Goal: Task Accomplishment & Management: Complete application form

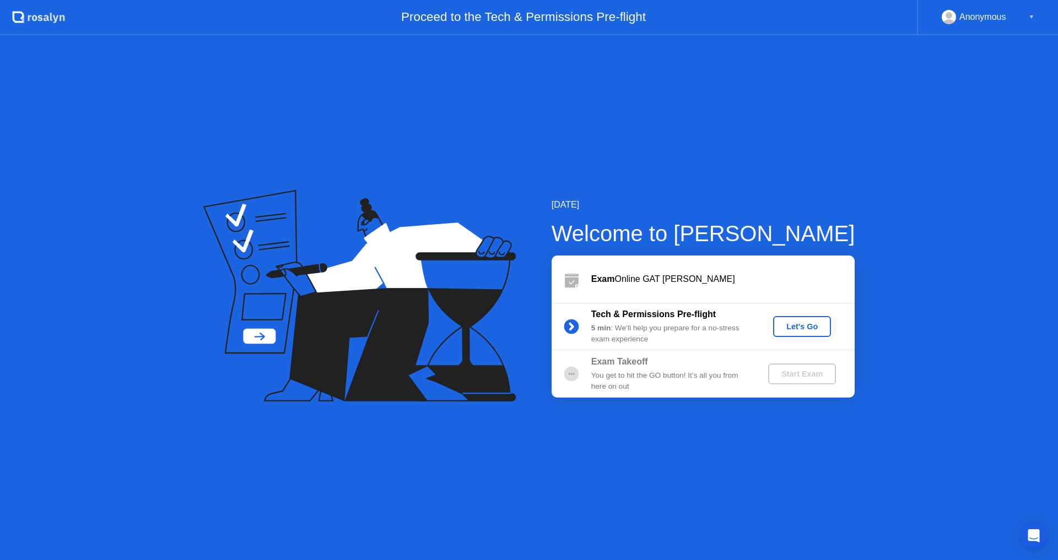
click at [806, 328] on div "Let's Go" at bounding box center [801, 326] width 49 height 9
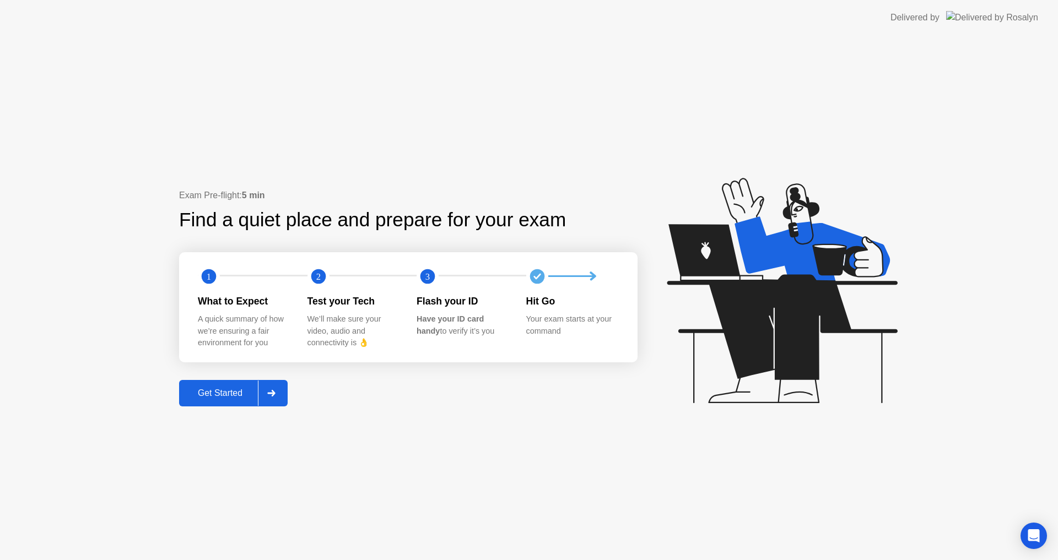
click at [221, 396] on div "Get Started" at bounding box center [219, 393] width 75 height 10
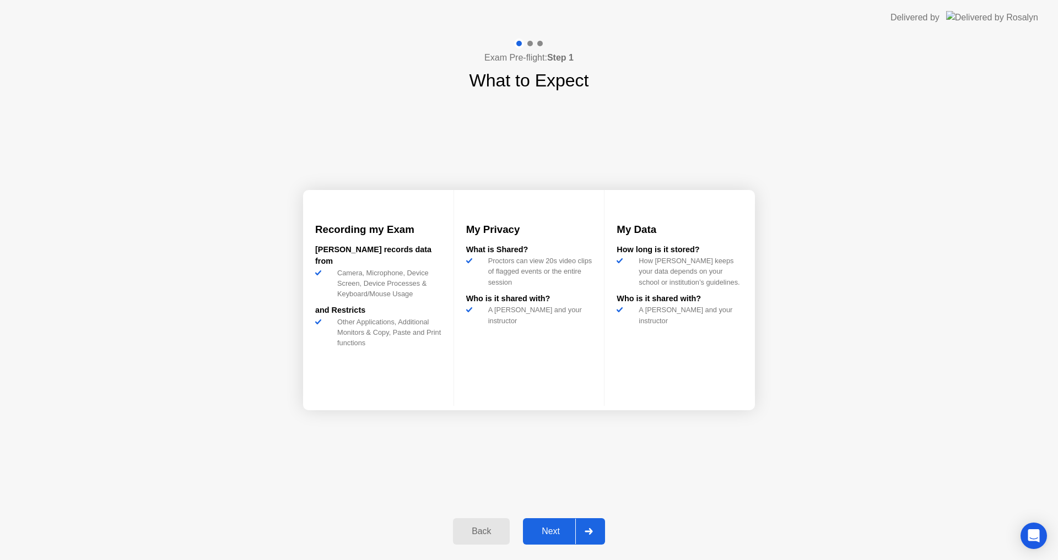
click at [553, 530] on div "Next" at bounding box center [550, 532] width 49 height 10
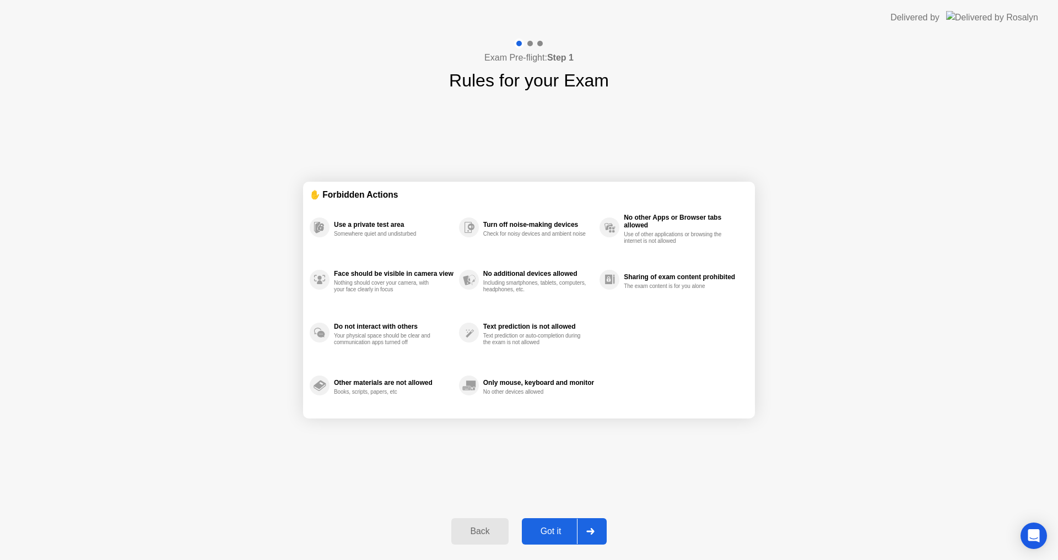
click at [553, 530] on div "Got it" at bounding box center [551, 532] width 52 height 10
select select "**********"
select select "*******"
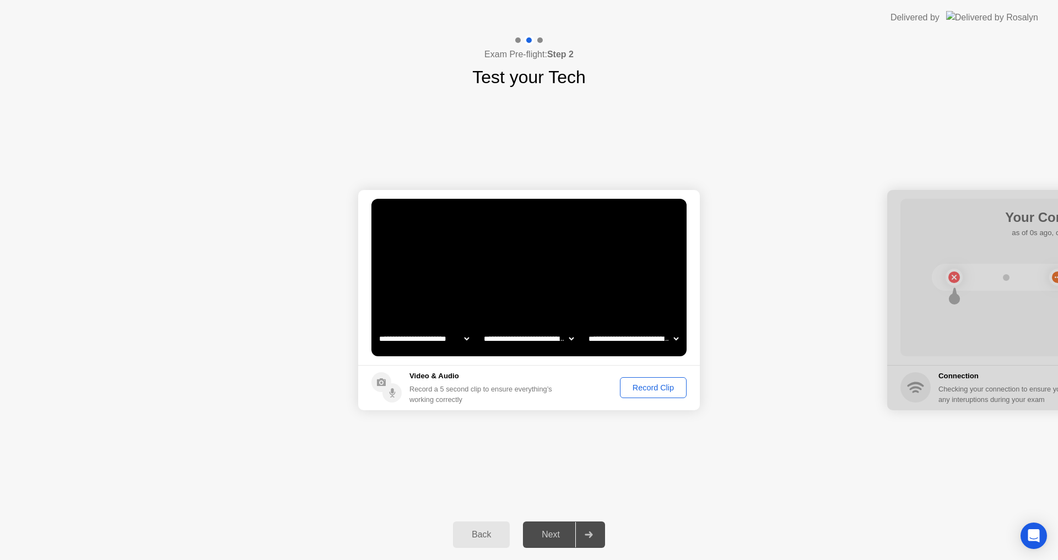
click at [649, 388] on div "Record Clip" at bounding box center [653, 387] width 59 height 9
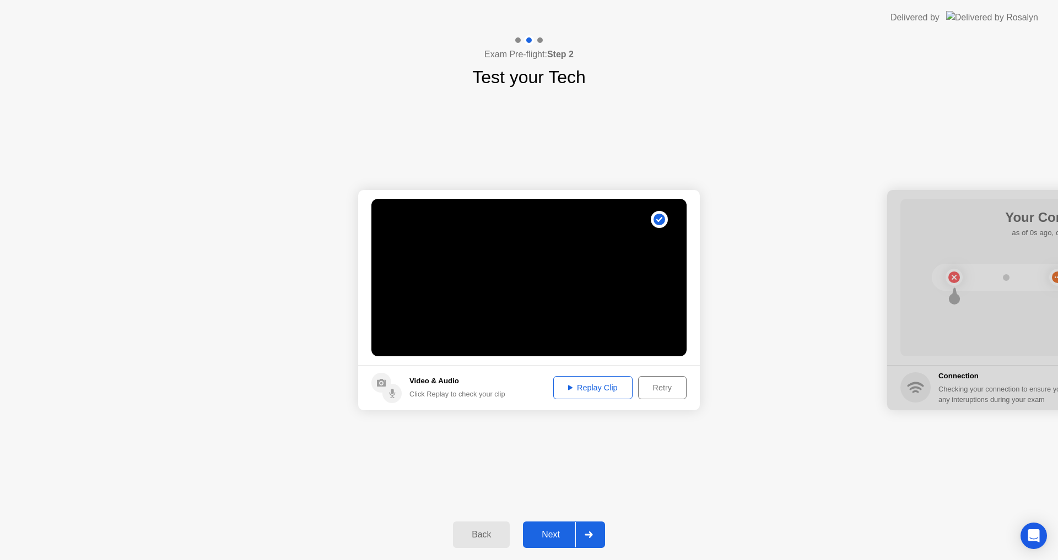
click at [613, 388] on div "Replay Clip" at bounding box center [593, 387] width 72 height 9
click at [540, 540] on div "Next" at bounding box center [550, 535] width 49 height 10
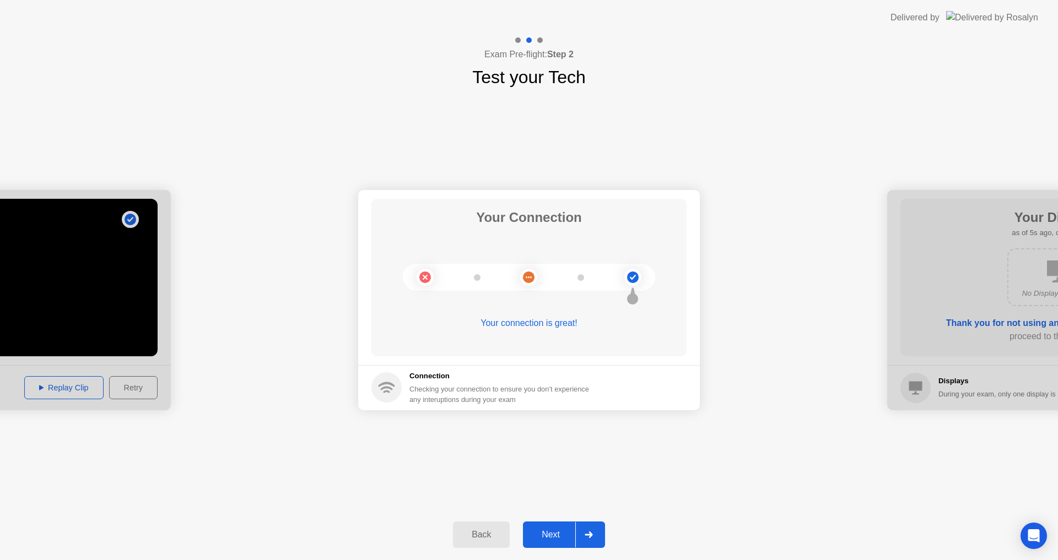
click at [537, 535] on div "Next" at bounding box center [550, 535] width 49 height 10
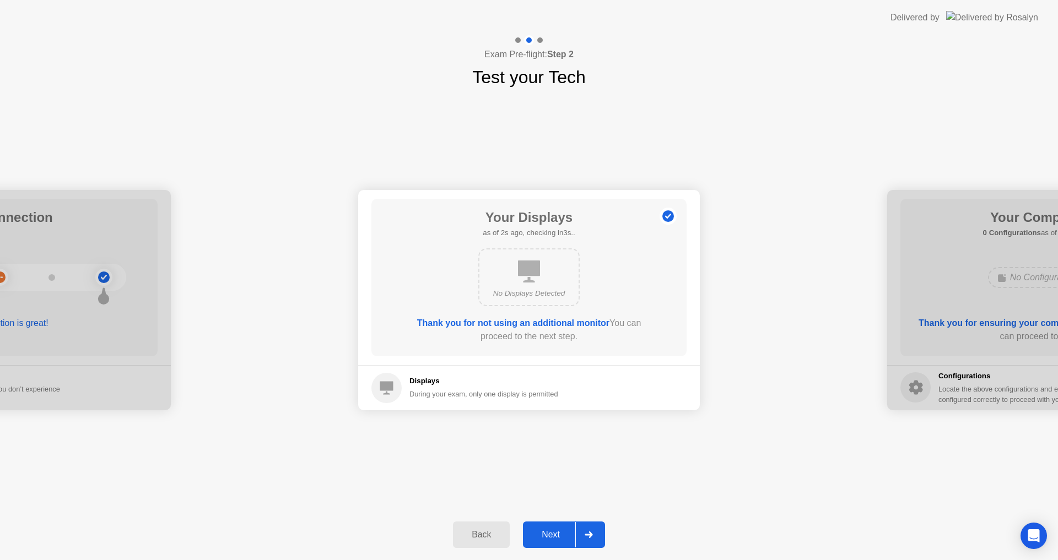
click at [537, 535] on div "Next" at bounding box center [550, 535] width 49 height 10
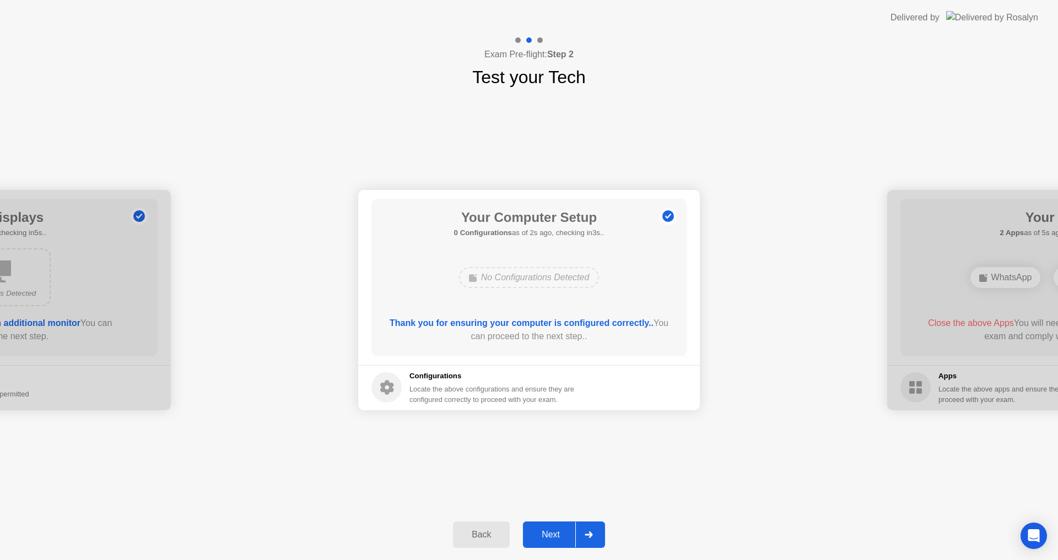
click at [537, 535] on div "Next" at bounding box center [550, 535] width 49 height 10
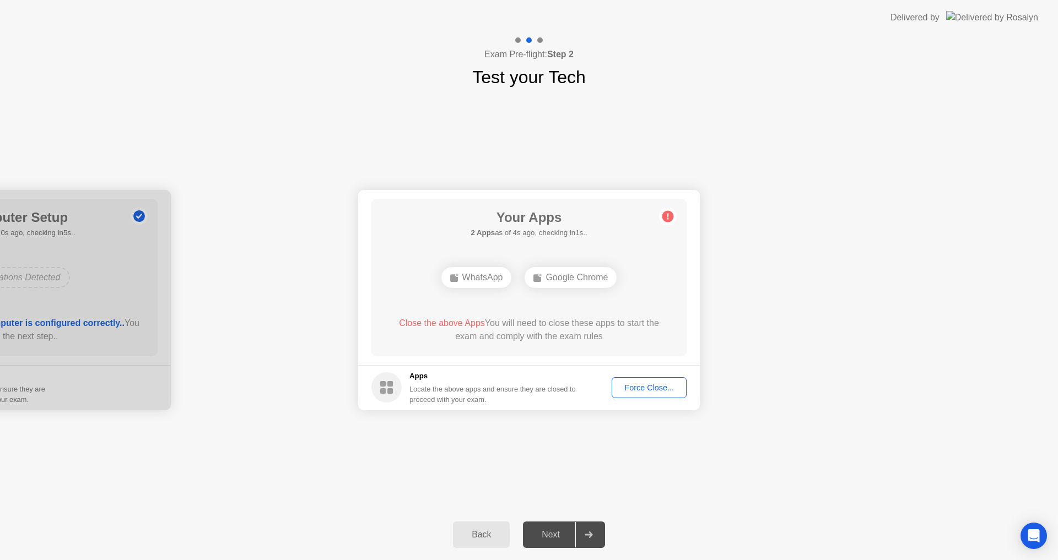
click at [650, 380] on button "Force Close..." at bounding box center [648, 387] width 75 height 21
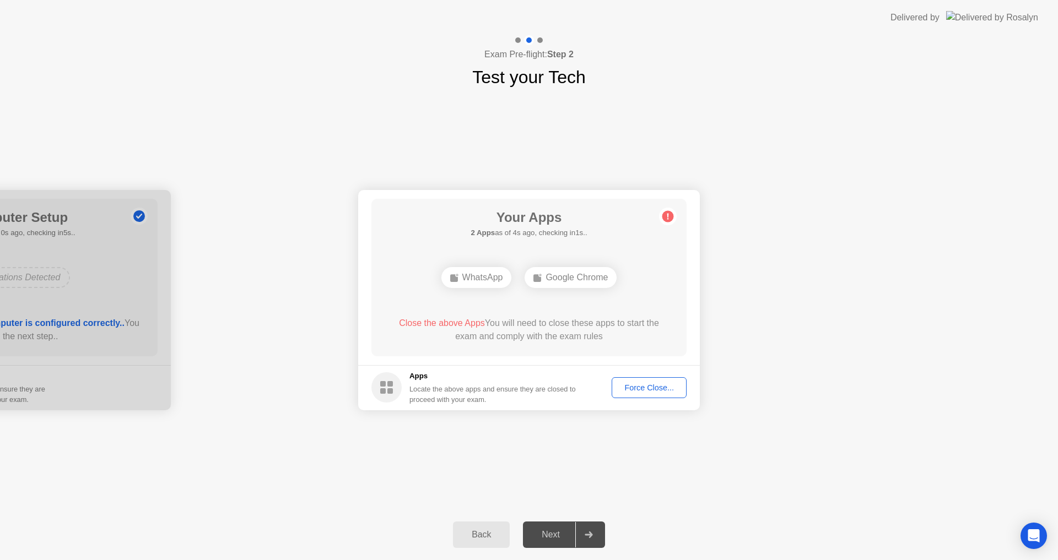
click at [643, 392] on div "Force Close..." at bounding box center [648, 387] width 67 height 9
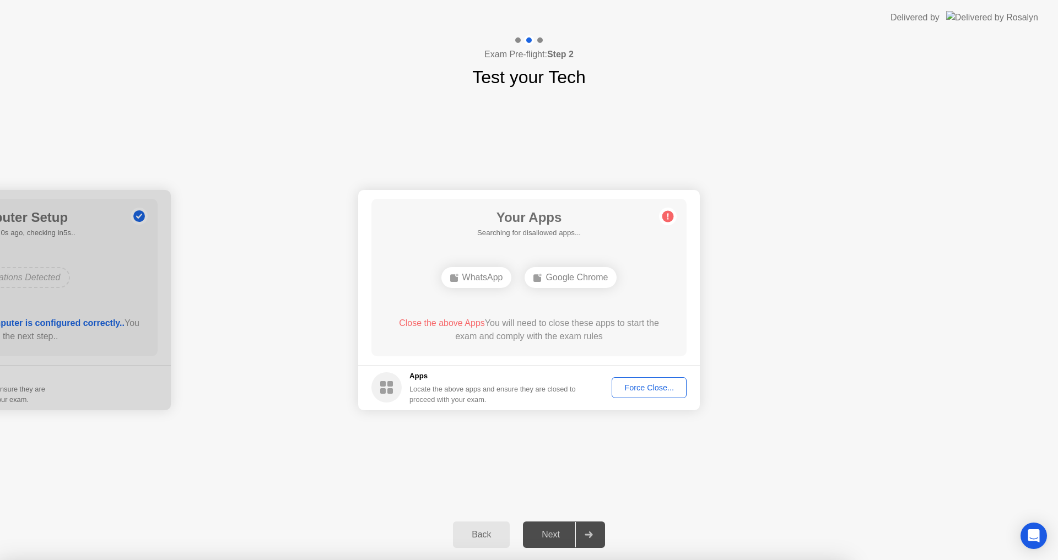
drag, startPoint x: 488, startPoint y: 313, endPoint x: 575, endPoint y: 301, distance: 87.4
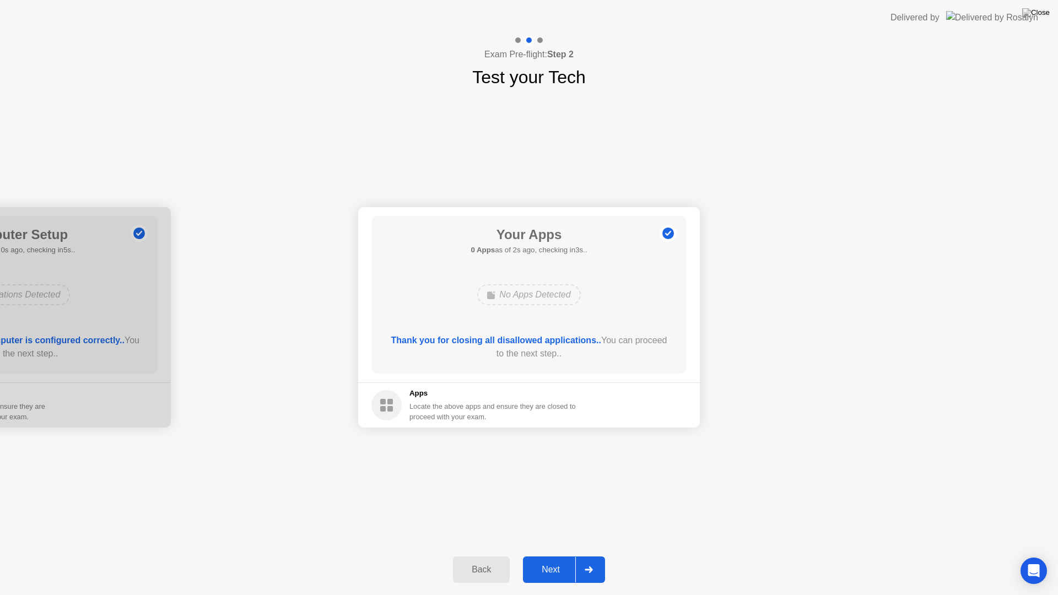
click at [558, 560] on button "Next" at bounding box center [564, 569] width 82 height 26
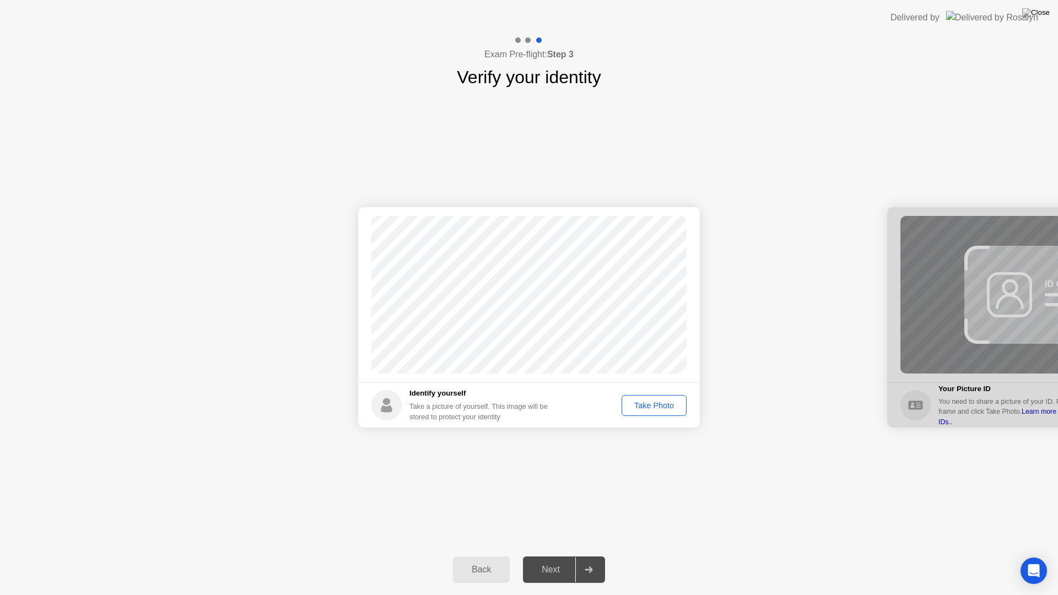
click at [627, 407] on div "Take Photo" at bounding box center [653, 405] width 57 height 9
click at [561, 560] on div "Next" at bounding box center [550, 570] width 49 height 10
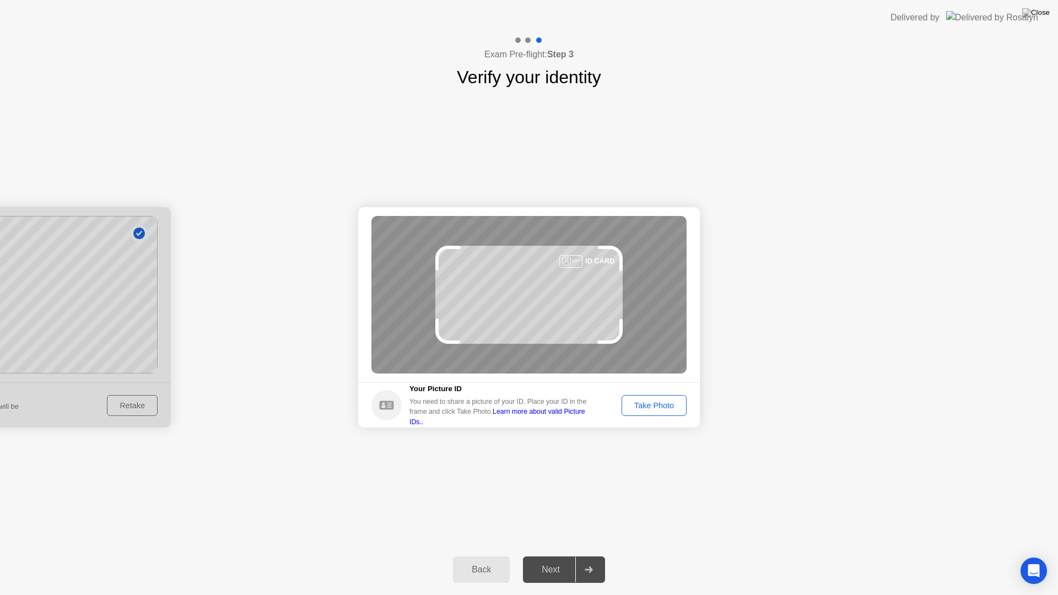
click at [639, 405] on div "Take Photo" at bounding box center [653, 405] width 57 height 9
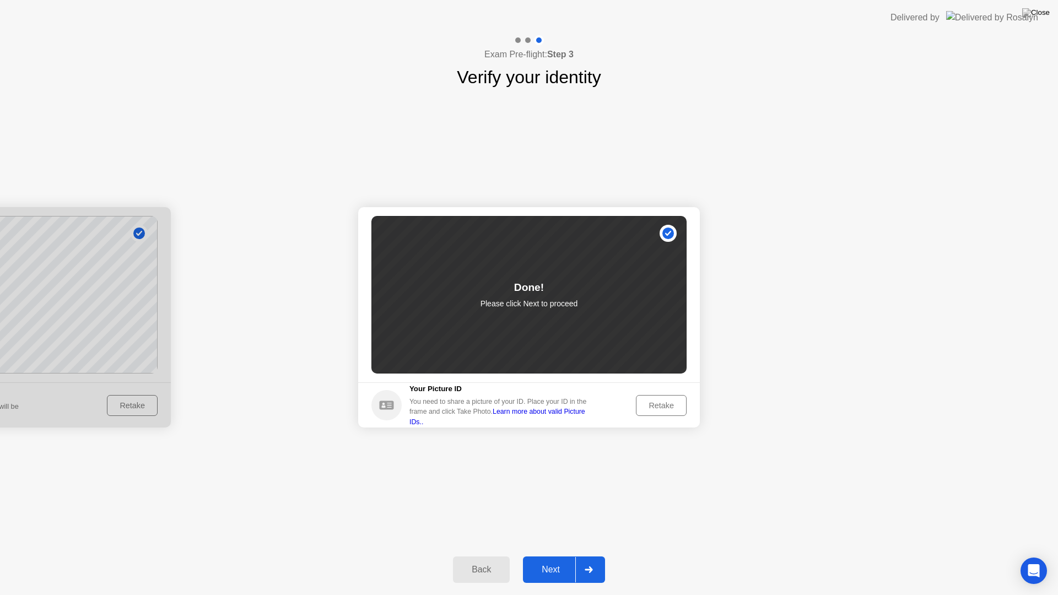
click at [562, 560] on div "Next" at bounding box center [550, 570] width 49 height 10
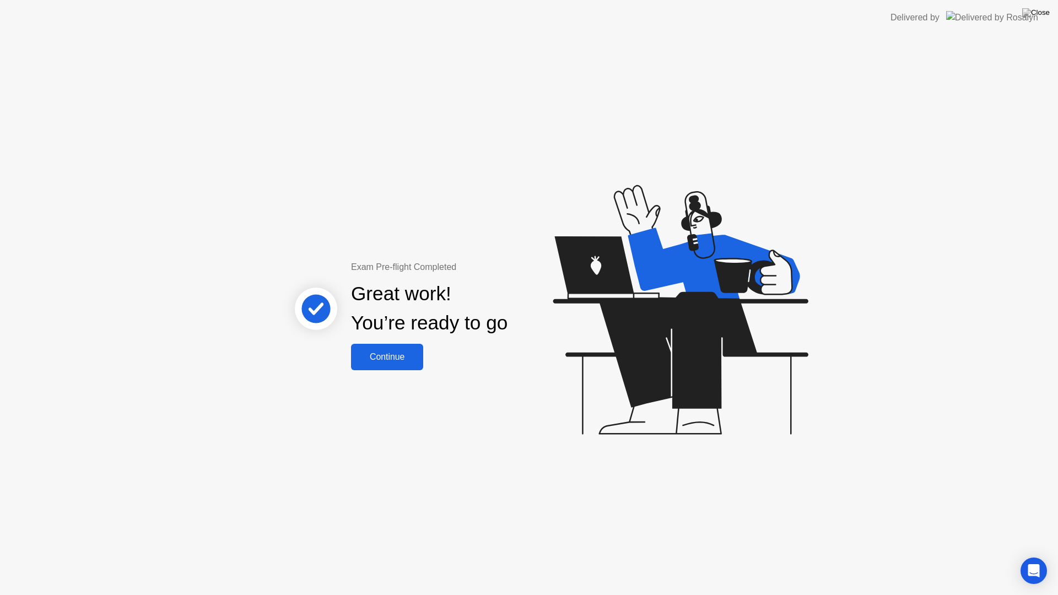
click at [375, 352] on div "Continue" at bounding box center [387, 357] width 66 height 10
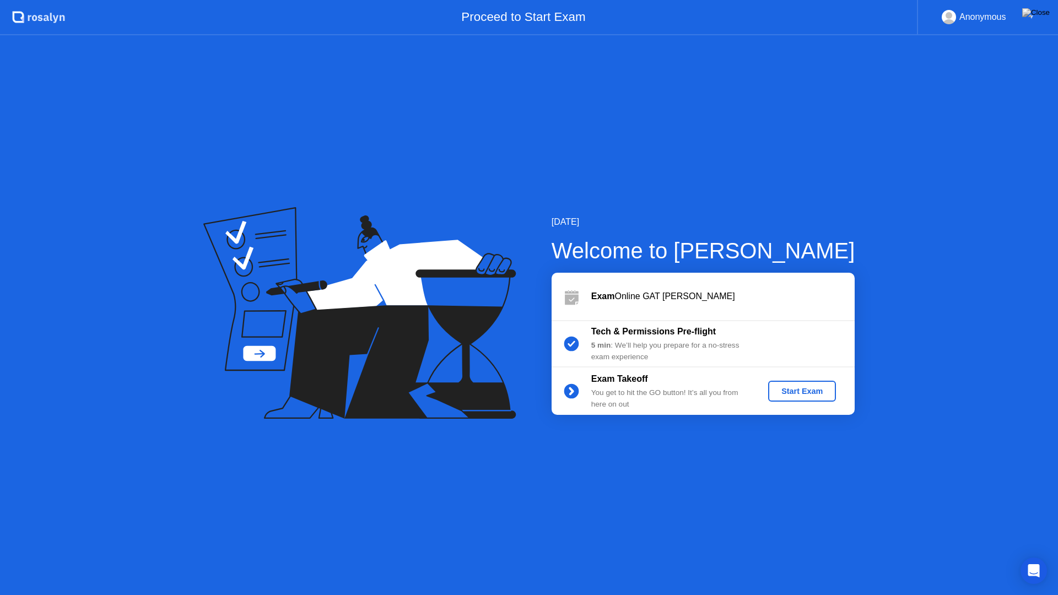
click at [778, 390] on div "Start Exam" at bounding box center [801, 391] width 59 height 9
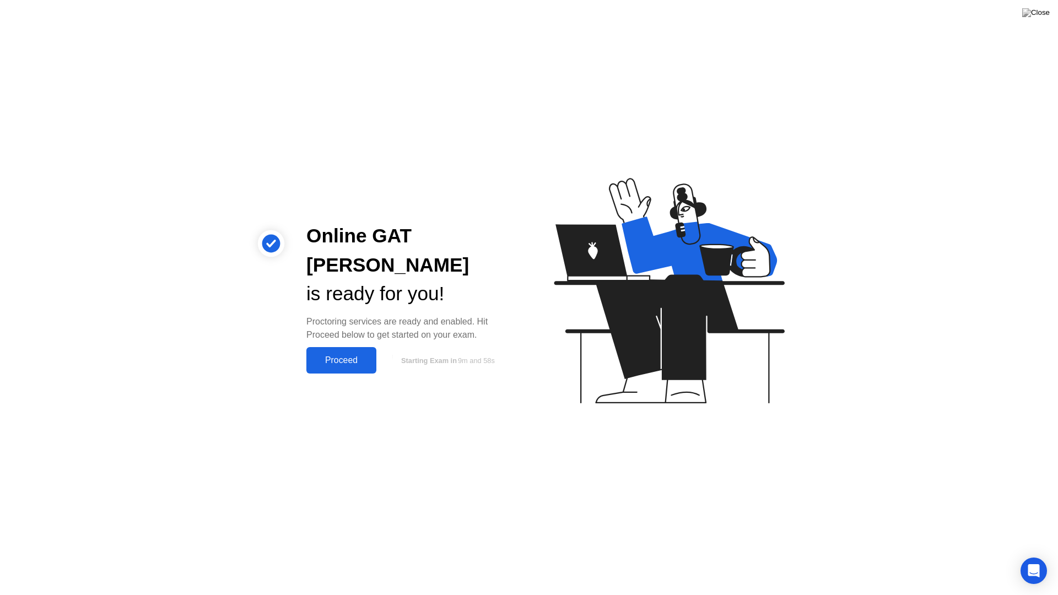
click at [346, 355] on div "Proceed" at bounding box center [341, 360] width 63 height 10
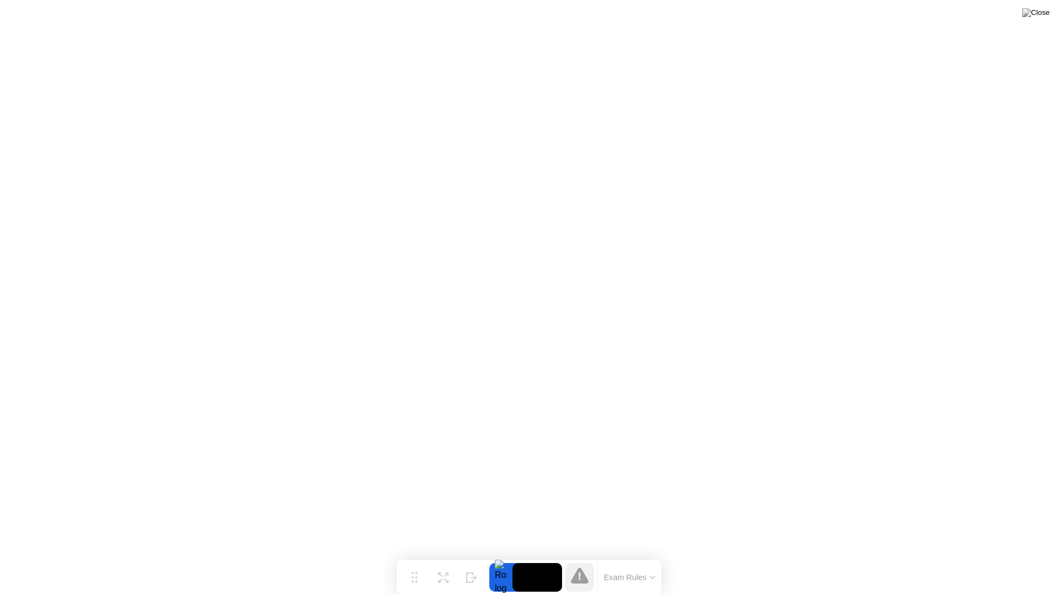
click at [654, 560] on icon at bounding box center [652, 577] width 4 height 2
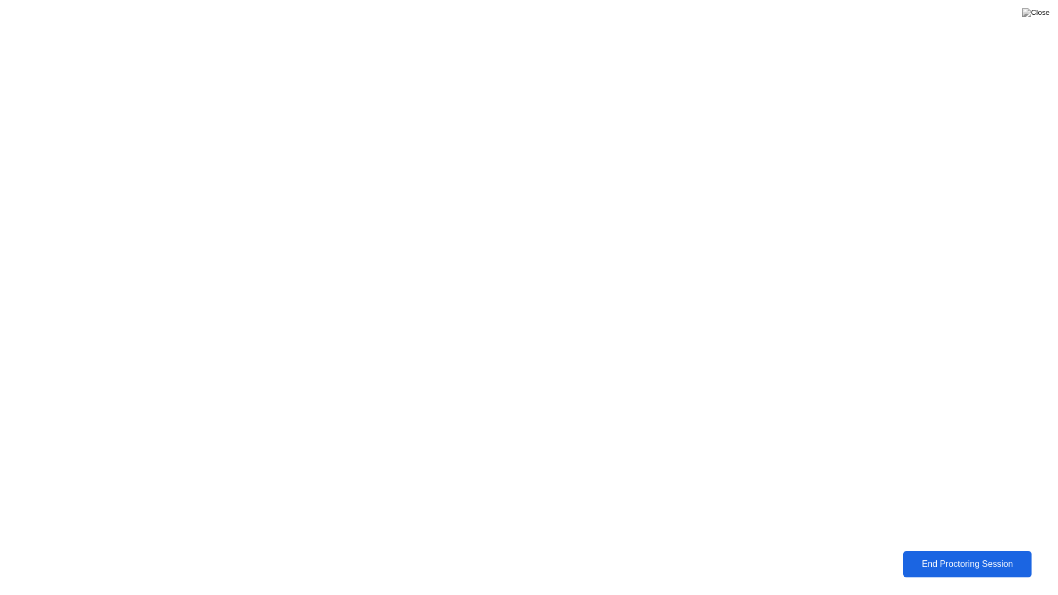
click at [938, 560] on div "End Proctoring Session" at bounding box center [967, 564] width 122 height 10
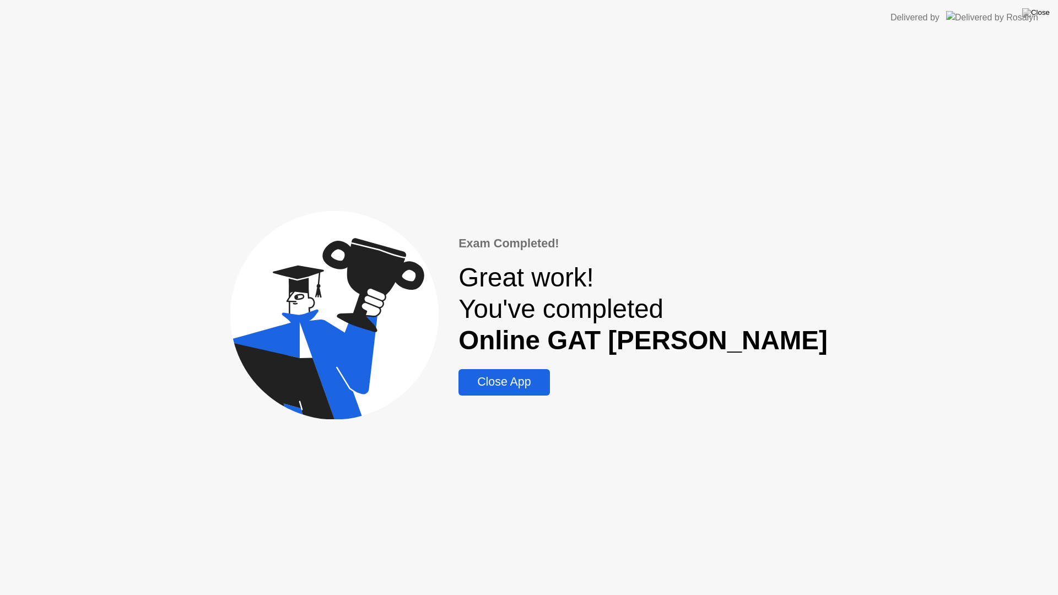
click at [546, 380] on div "Close App" at bounding box center [504, 382] width 84 height 14
